Goal: Information Seeking & Learning: Check status

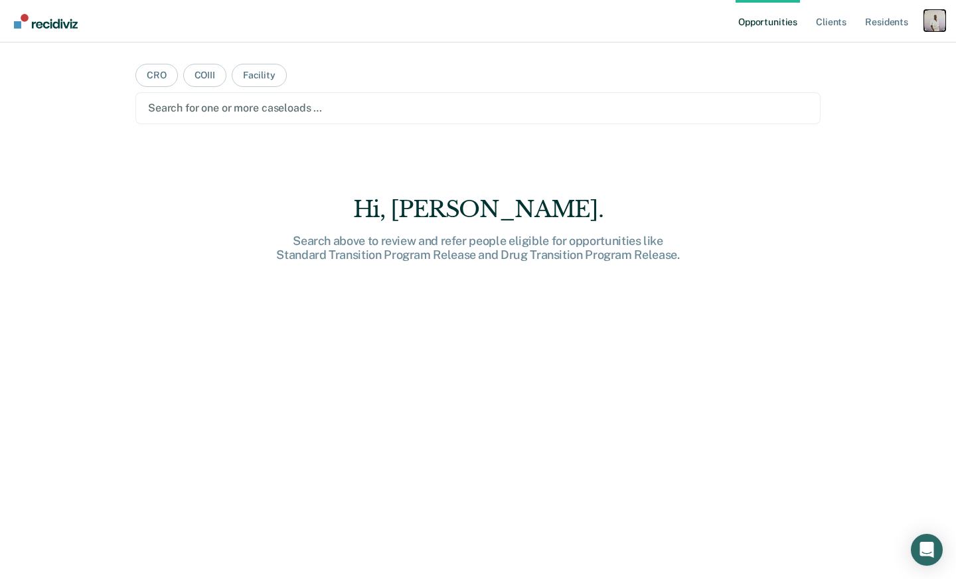
click at [934, 16] on div "Profile dropdown button" at bounding box center [934, 20] width 21 height 21
click at [885, 45] on div "Profile How it works Log Out" at bounding box center [881, 70] width 128 height 65
click at [846, 54] on link "Profile" at bounding box center [881, 53] width 107 height 11
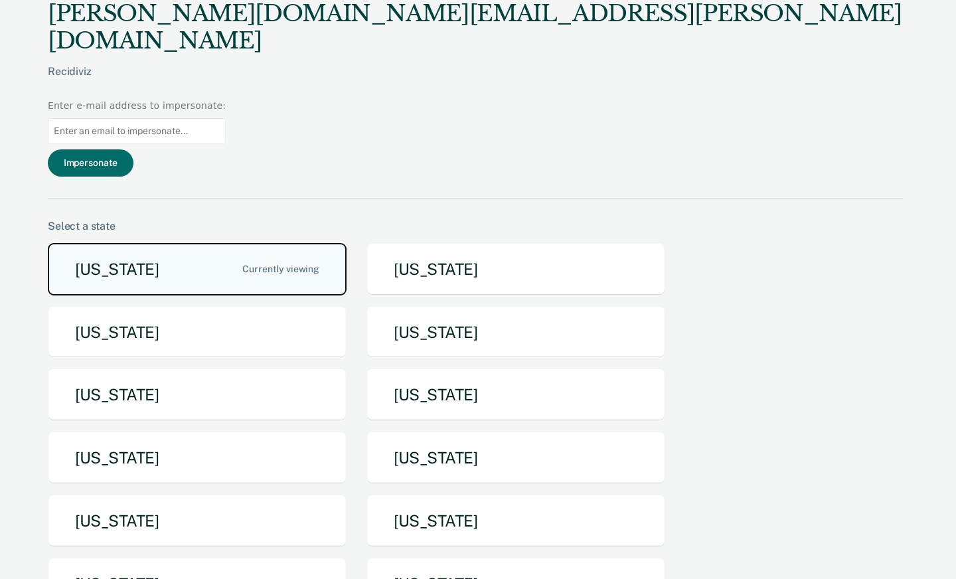
click at [295, 243] on button "[US_STATE]" at bounding box center [197, 269] width 299 height 52
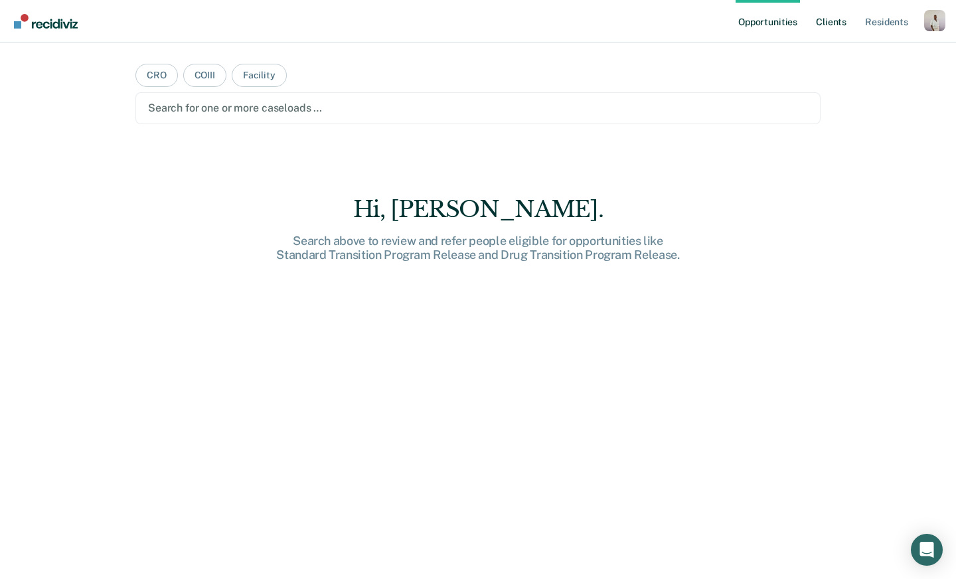
click at [829, 22] on link "Client s" at bounding box center [831, 21] width 36 height 42
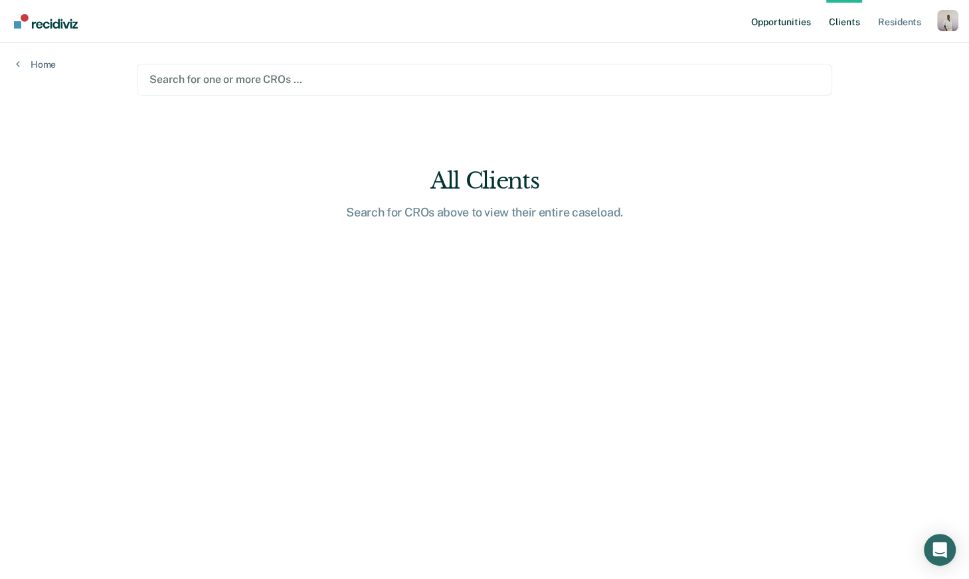
click at [765, 27] on link "Opportunities" at bounding box center [780, 21] width 64 height 42
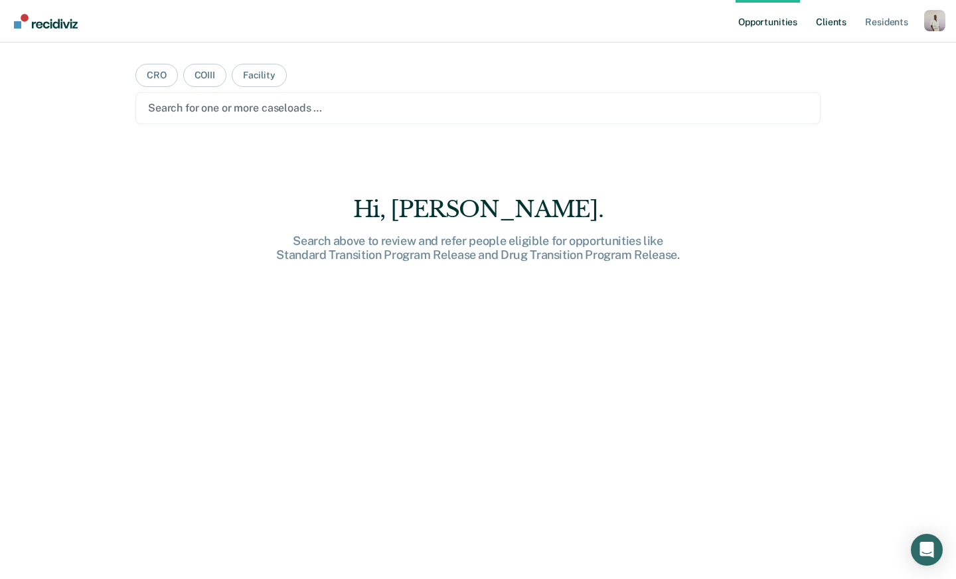
click at [841, 21] on link "Client s" at bounding box center [831, 21] width 36 height 42
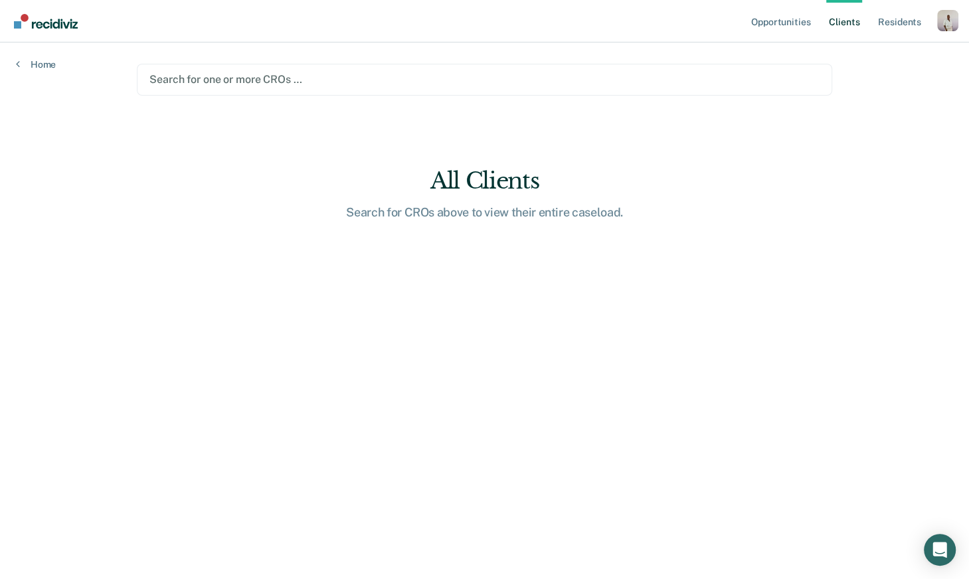
click at [501, 70] on div "Search for one or more CROs …" at bounding box center [484, 79] width 672 height 18
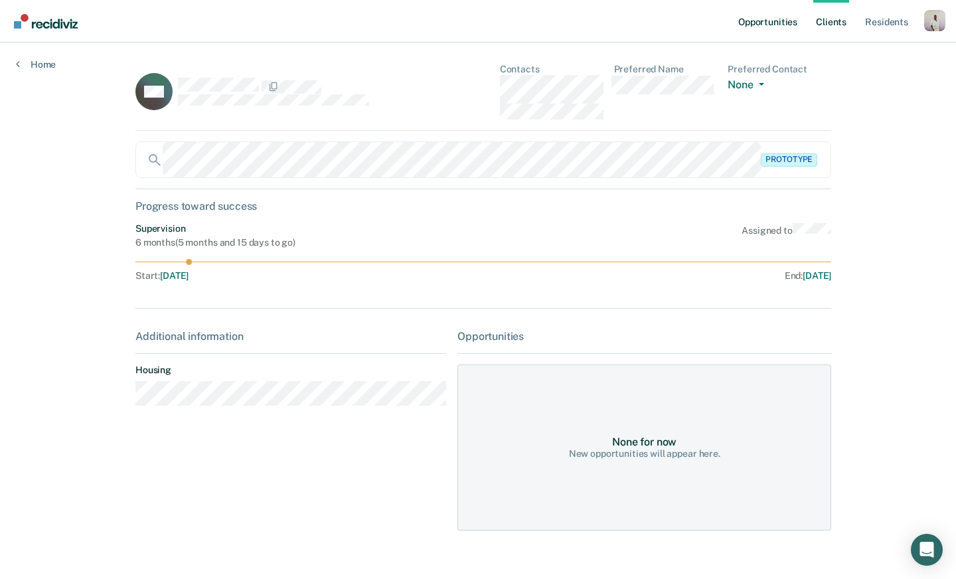
click at [754, 23] on link "Opportunities" at bounding box center [768, 21] width 64 height 42
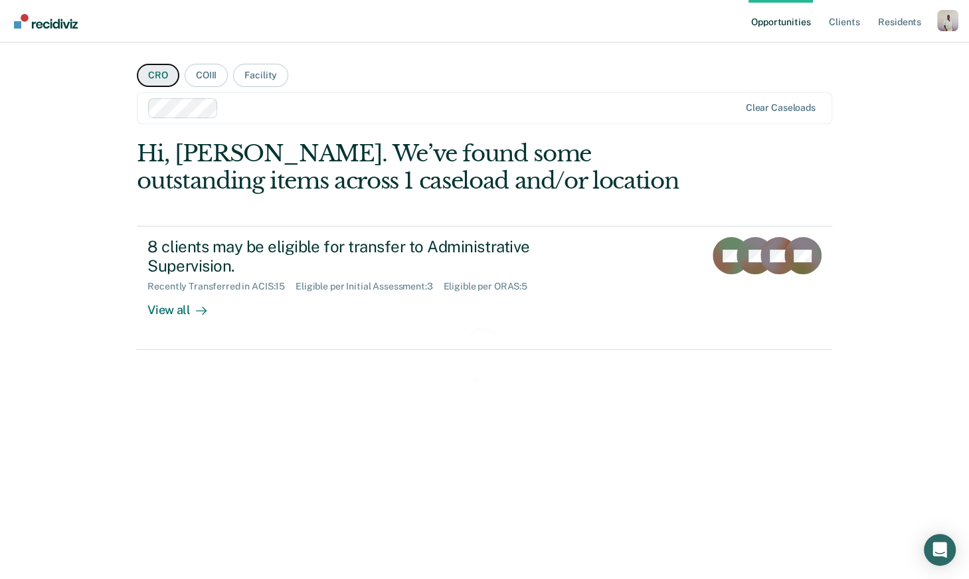
click at [156, 76] on button "CRO" at bounding box center [158, 75] width 42 height 23
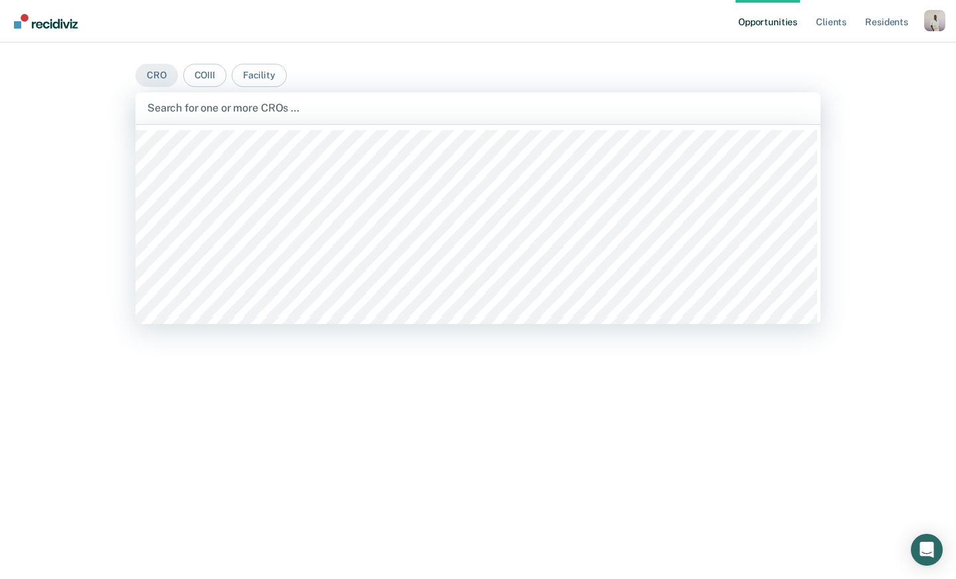
click at [228, 100] on div at bounding box center [477, 107] width 661 height 15
click at [204, 74] on button "COIII" at bounding box center [204, 75] width 43 height 23
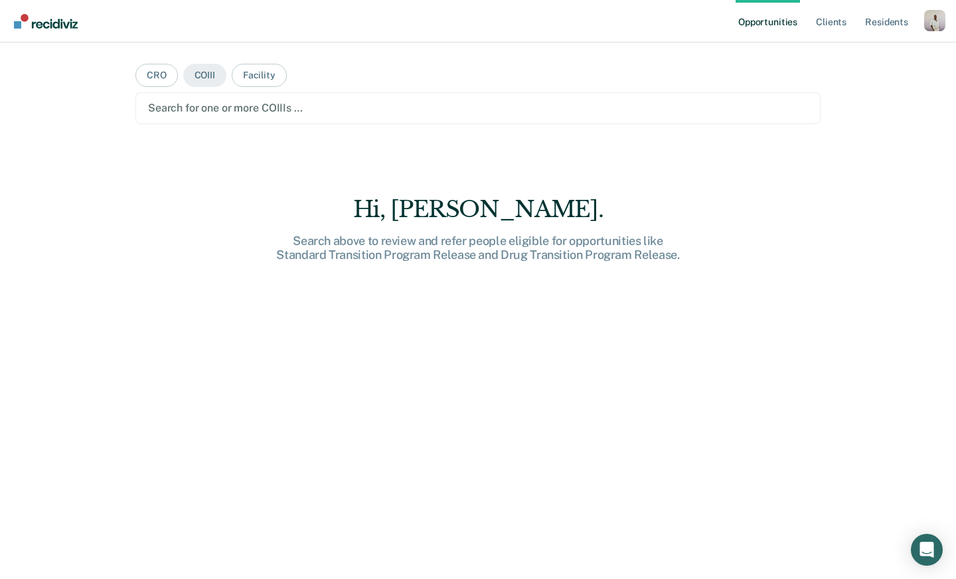
click at [230, 110] on div at bounding box center [478, 107] width 660 height 15
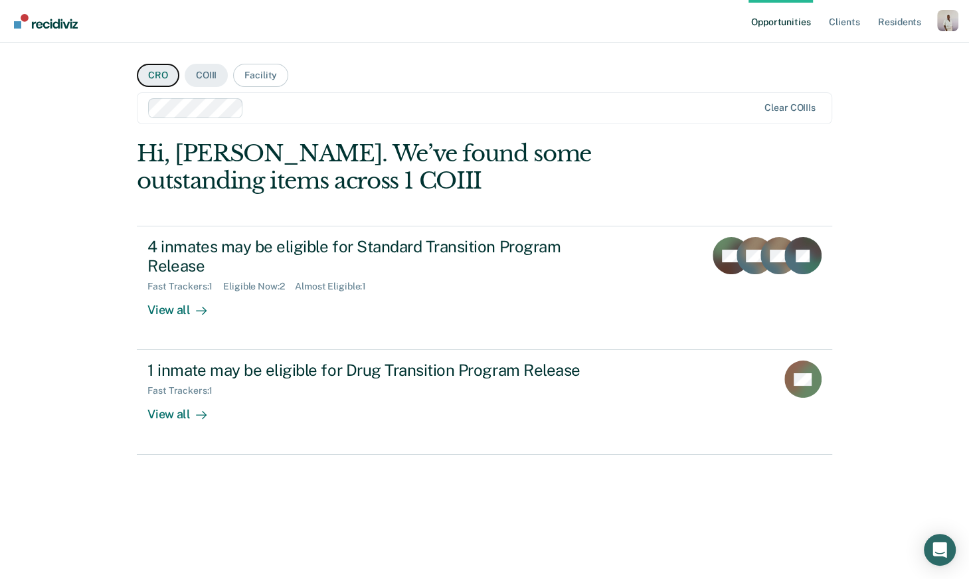
click at [154, 82] on button "CRO" at bounding box center [158, 75] width 42 height 23
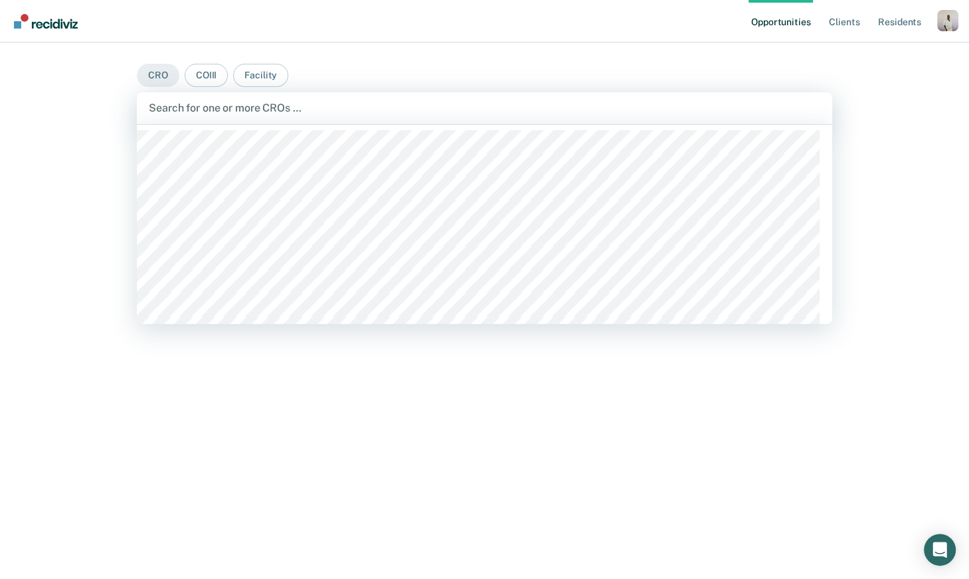
click at [228, 104] on div at bounding box center [484, 107] width 671 height 15
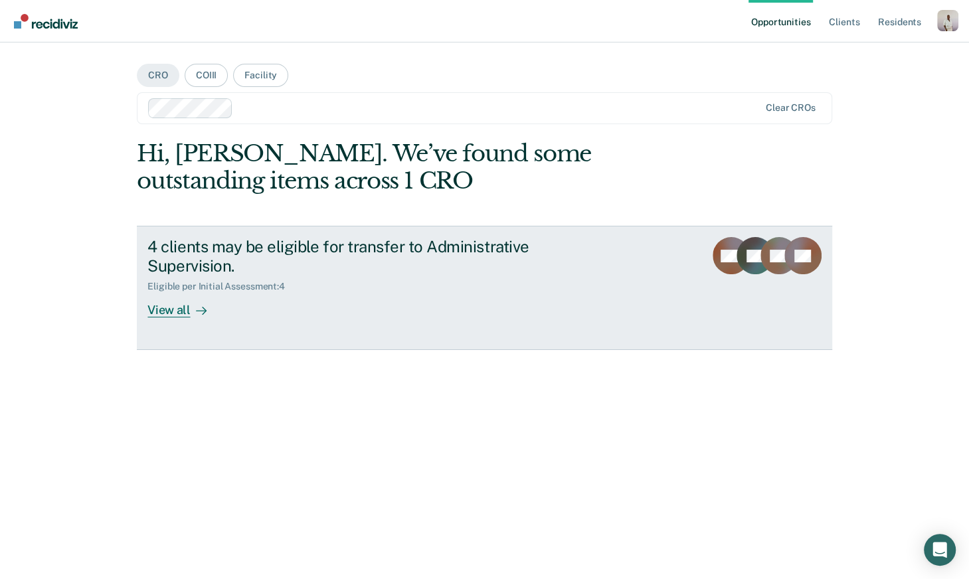
click at [197, 308] on icon at bounding box center [201, 310] width 11 height 11
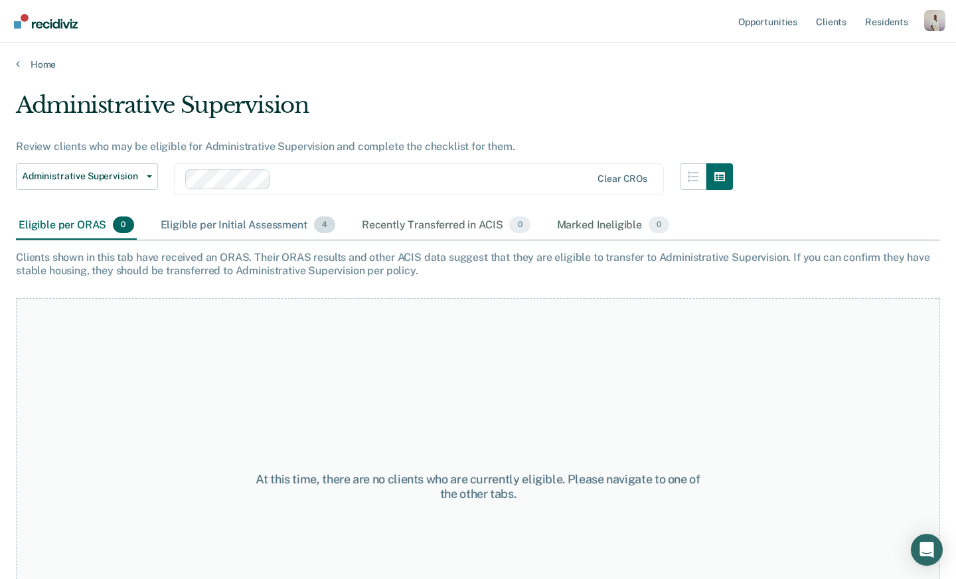
click at [237, 223] on div "Eligible per Initial Assessment 4" at bounding box center [248, 225] width 180 height 29
